Goal: Transaction & Acquisition: Obtain resource

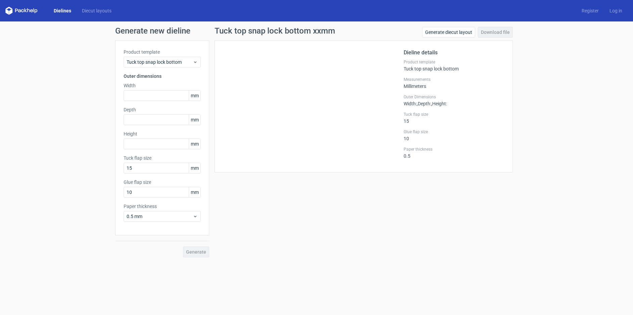
click at [95, 6] on div "Dielines Diecut layouts Register Log in" at bounding box center [316, 10] width 633 height 21
click at [96, 9] on link "Diecut layouts" at bounding box center [97, 10] width 40 height 7
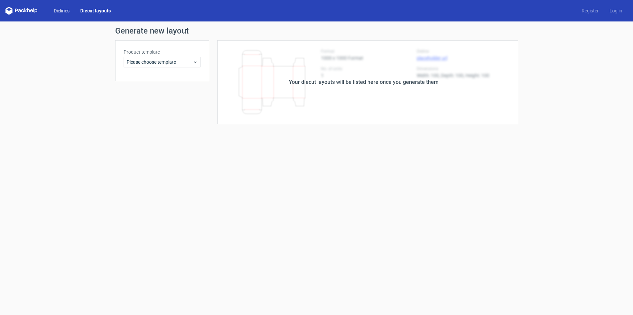
click at [65, 10] on link "Dielines" at bounding box center [61, 10] width 27 height 7
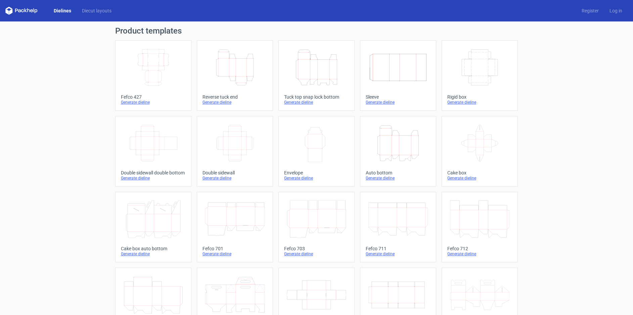
click at [229, 75] on icon "Height Depth Width" at bounding box center [234, 68] width 59 height 38
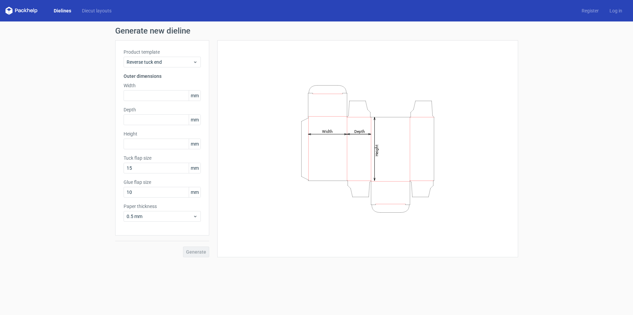
click at [165, 89] on div "Width mm" at bounding box center [161, 91] width 77 height 19
click at [166, 92] on input "text" at bounding box center [161, 95] width 77 height 11
type input "95"
click at [152, 122] on input "text" at bounding box center [161, 119] width 77 height 11
type input "95"
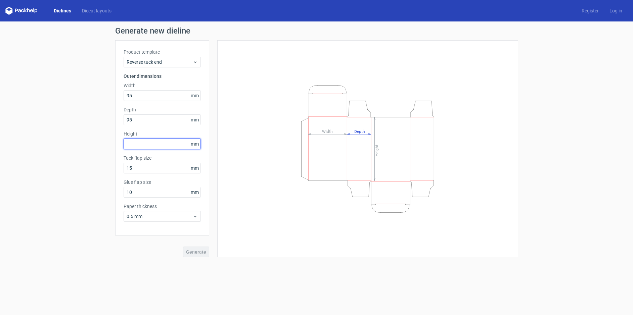
click at [142, 145] on input "text" at bounding box center [161, 144] width 77 height 11
type input "100"
click at [195, 251] on span "Generate" at bounding box center [196, 252] width 20 height 5
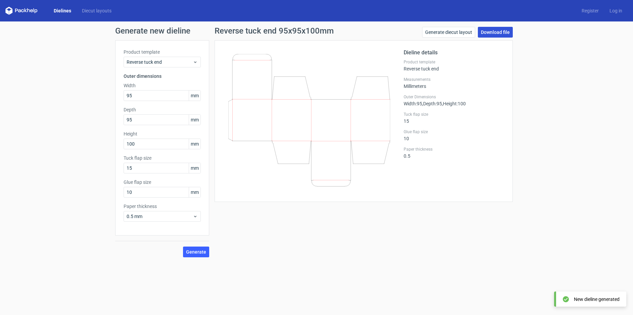
click at [502, 30] on link "Download file" at bounding box center [495, 32] width 35 height 11
